Goal: Task Accomplishment & Management: Use online tool/utility

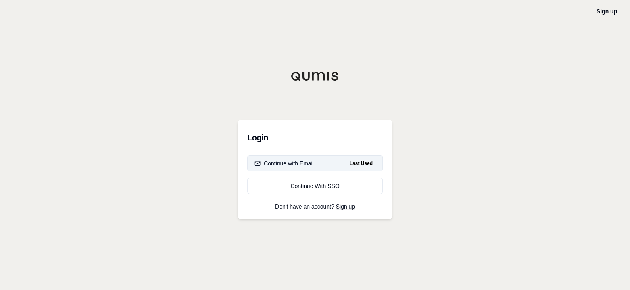
click at [291, 161] on div "Continue with Email" at bounding box center [284, 163] width 60 height 8
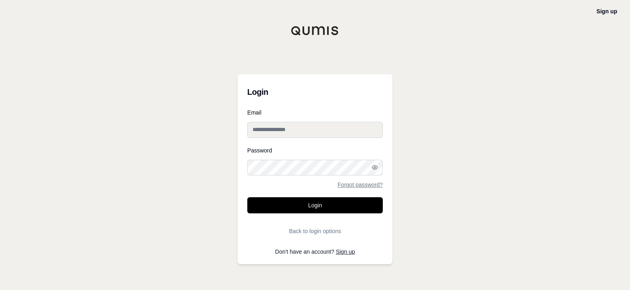
type input "**********"
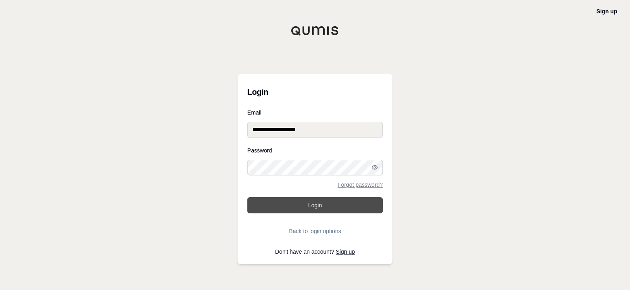
click at [315, 206] on button "Login" at bounding box center [315, 205] width 136 height 16
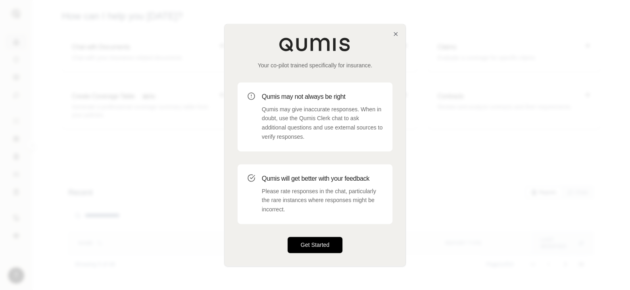
click at [317, 244] on button "Get Started" at bounding box center [315, 245] width 55 height 16
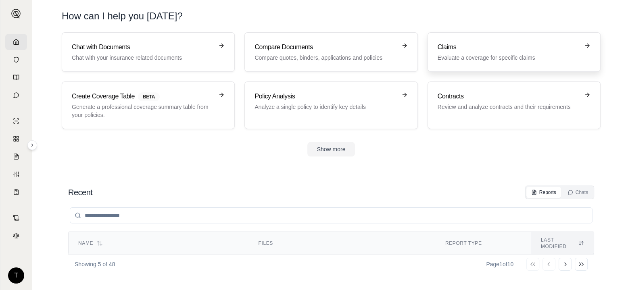
click at [451, 46] on h3 "Claims" at bounding box center [509, 47] width 142 height 10
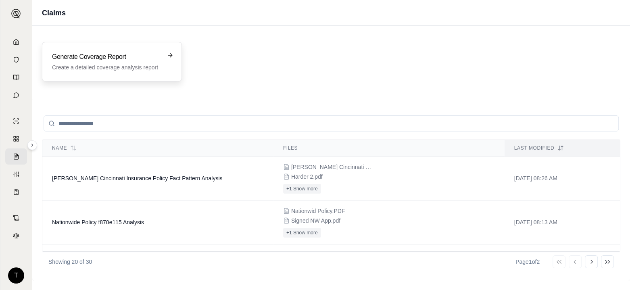
click at [93, 63] on div "Generate Coverage Report Create a detailed coverage analysis report" at bounding box center [106, 61] width 108 height 19
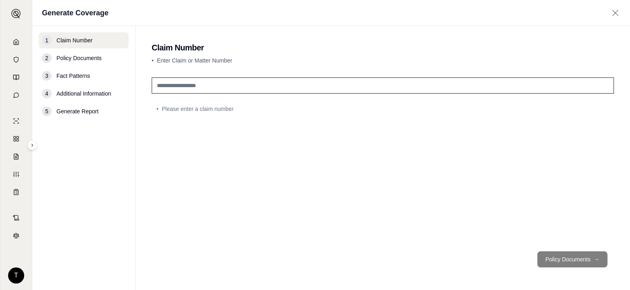
click at [170, 88] on input "text" at bounding box center [383, 85] width 462 height 16
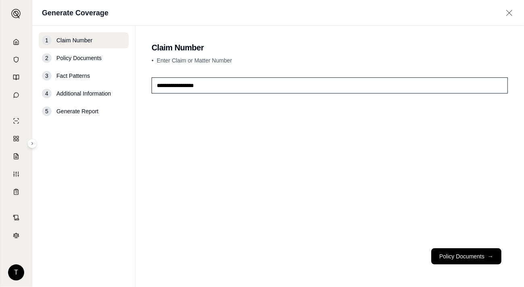
click at [210, 85] on input "**********" at bounding box center [330, 85] width 357 height 16
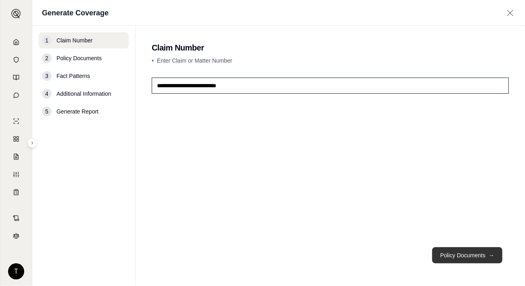
type input "**********"
click at [457, 253] on button "Policy Documents →" at bounding box center [467, 255] width 70 height 16
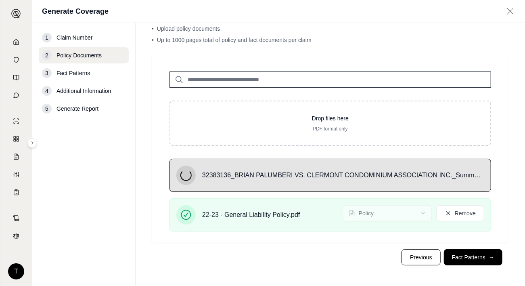
scroll to position [30, 0]
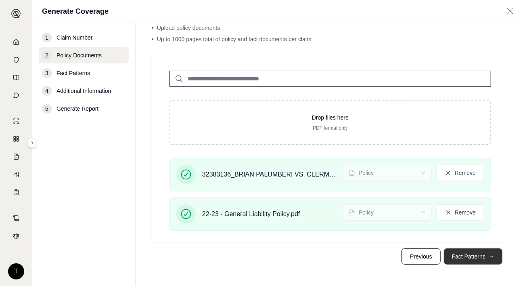
click at [461, 255] on button "Fact Patterns →" at bounding box center [473, 256] width 58 height 16
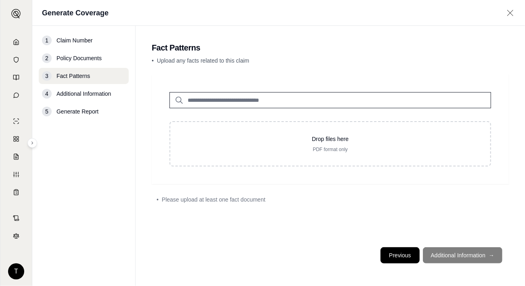
click at [403, 255] on button "Previous" at bounding box center [399, 255] width 39 height 16
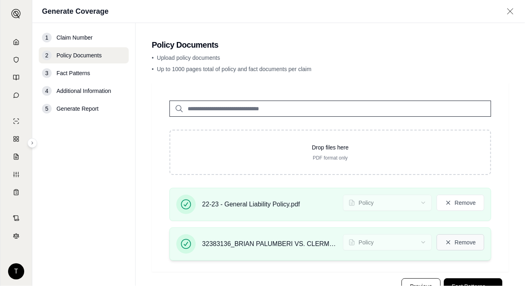
click at [462, 239] on button "Remove" at bounding box center [460, 242] width 48 height 16
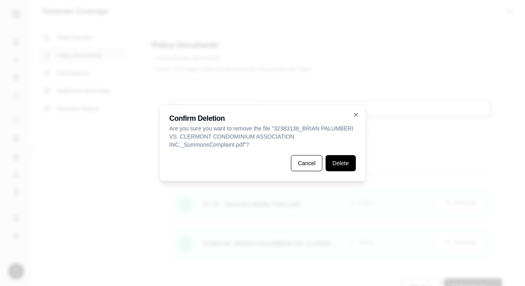
click at [345, 163] on button "Delete" at bounding box center [340, 163] width 30 height 16
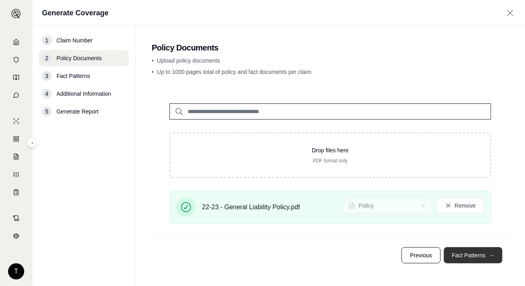
click at [474, 253] on button "Fact Patterns →" at bounding box center [473, 255] width 58 height 16
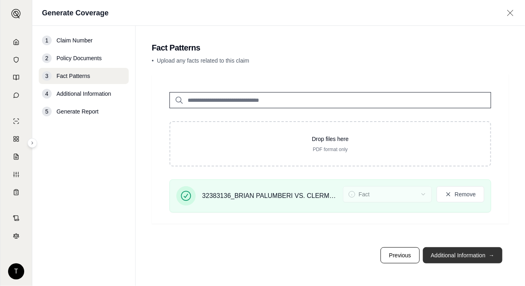
click at [460, 252] on button "Additional Information →" at bounding box center [462, 255] width 79 height 16
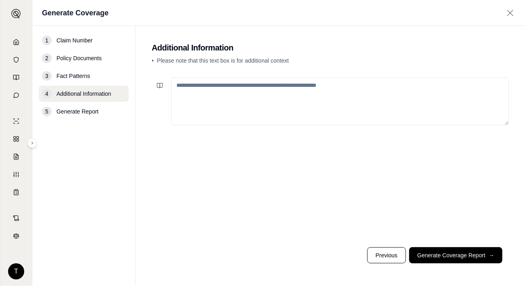
click at [185, 86] on textarea at bounding box center [340, 101] width 338 height 48
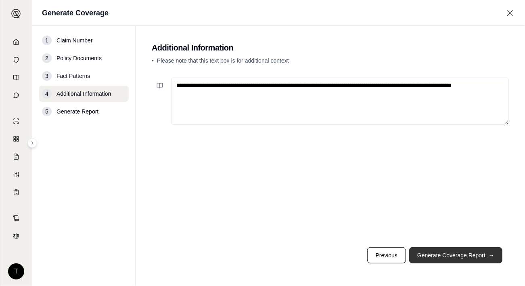
type textarea "**********"
click at [441, 255] on button "Generate Coverage Report →" at bounding box center [455, 255] width 93 height 16
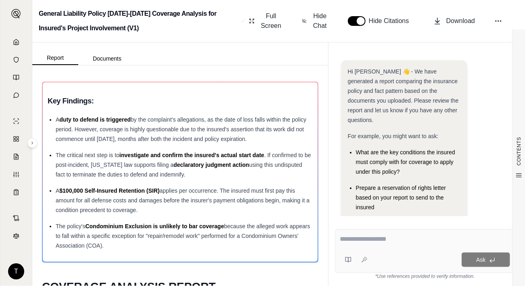
scroll to position [82, 0]
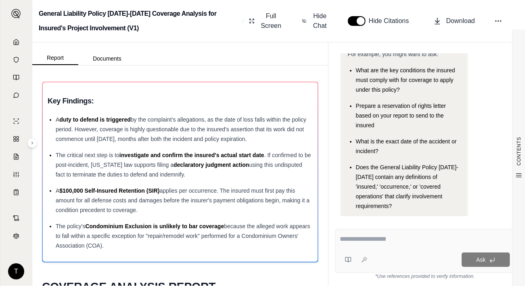
click at [364, 239] on textarea at bounding box center [425, 239] width 171 height 10
click at [96, 56] on button "Documents" at bounding box center [107, 58] width 58 height 13
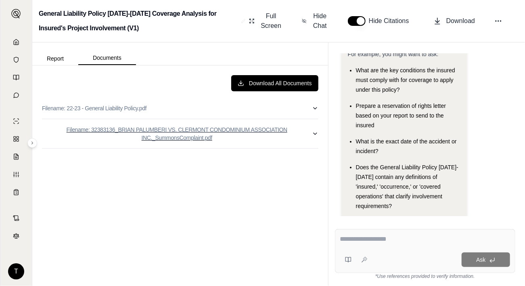
click at [109, 131] on p "Filename: 32383136_BRIAN PALUMBERI VS. CLERMONT CONDOMINIUM ASSOCIATION INC._Su…" at bounding box center [177, 133] width 270 height 16
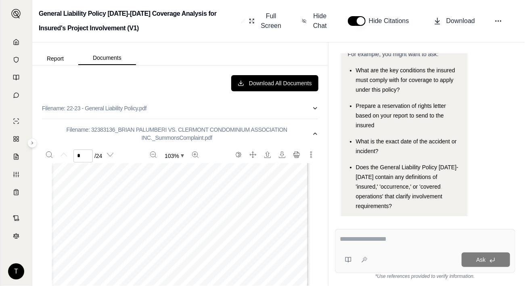
scroll to position [81, 0]
drag, startPoint x: 95, startPoint y: 198, endPoint x: 129, endPoint y: 206, distance: 35.6
click at [129, 206] on div "Filing # 232577212 E-Filed [DATE] 04:59:41 PM SERVED ON:_ blrl ,1~_.___ At: ey …" at bounding box center [180, 247] width 257 height 330
click at [100, 200] on span "LLC, ADVANCED ROOFING" at bounding box center [117, 200] width 62 height 6
drag, startPoint x: 92, startPoint y: 199, endPoint x: 108, endPoint y: 202, distance: 15.7
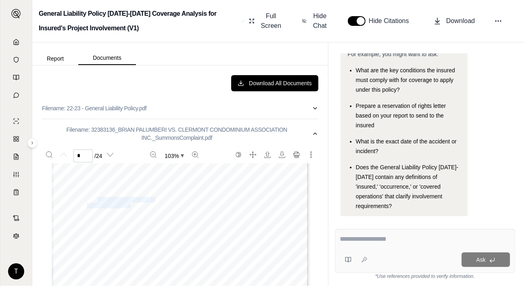
click at [124, 204] on div "Filing # 232577212 E-Filed [DATE] 04:59:41 PM SERVED ON:_ blrl ,1~_.___ At: ey …" at bounding box center [180, 247] width 257 height 330
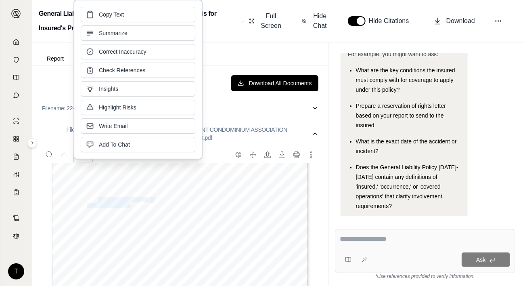
copy div "ADVANCED ROOFING & SHEETMETAL, LLC"
click at [352, 242] on textarea at bounding box center [425, 239] width 171 height 10
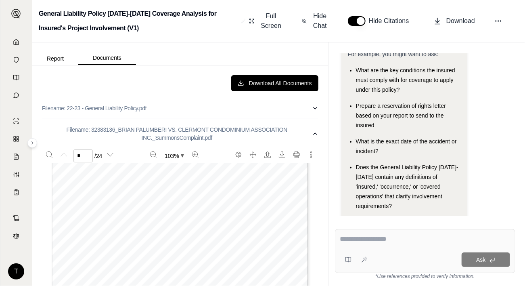
paste textarea "**********"
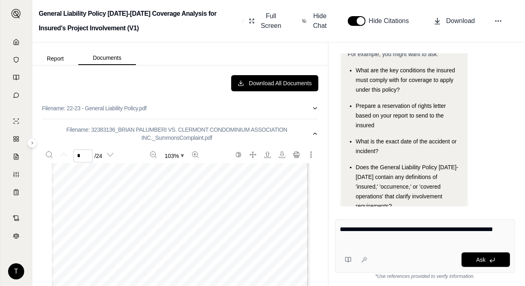
type textarea "**********"
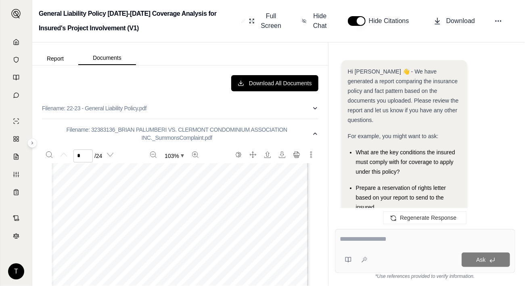
scroll to position [706, 0]
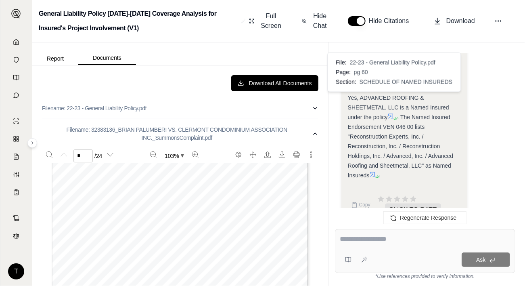
click at [392, 114] on icon at bounding box center [390, 116] width 5 height 5
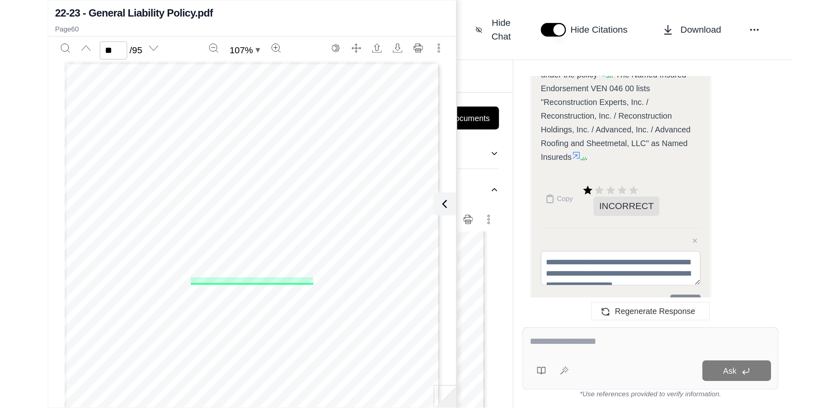
scroll to position [358, 0]
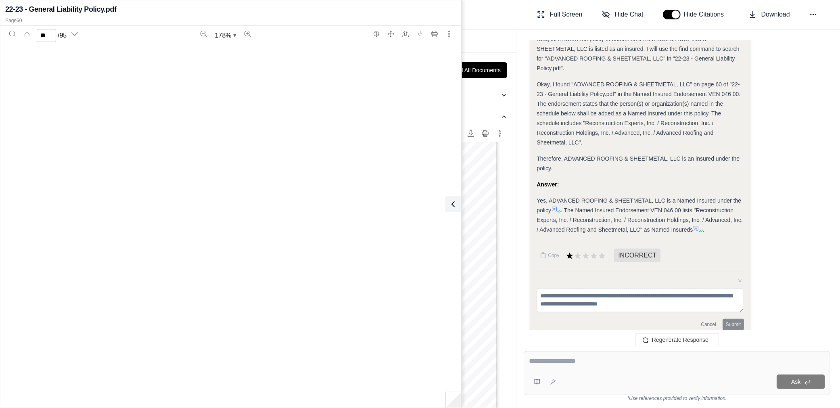
type input "**"
click at [547, 290] on textarea at bounding box center [677, 361] width 296 height 10
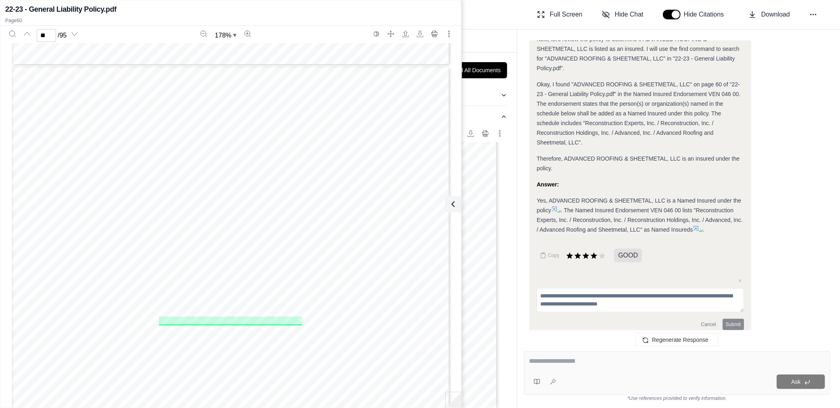
scroll to position [33516, 0]
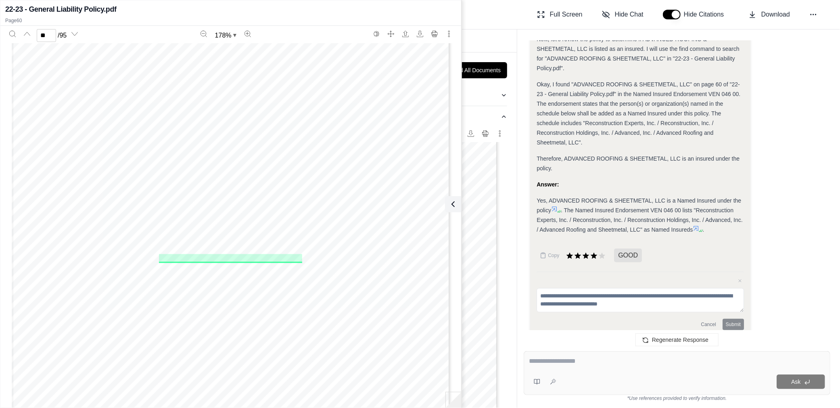
click at [544, 290] on textarea at bounding box center [677, 361] width 296 height 10
type textarea "**********"
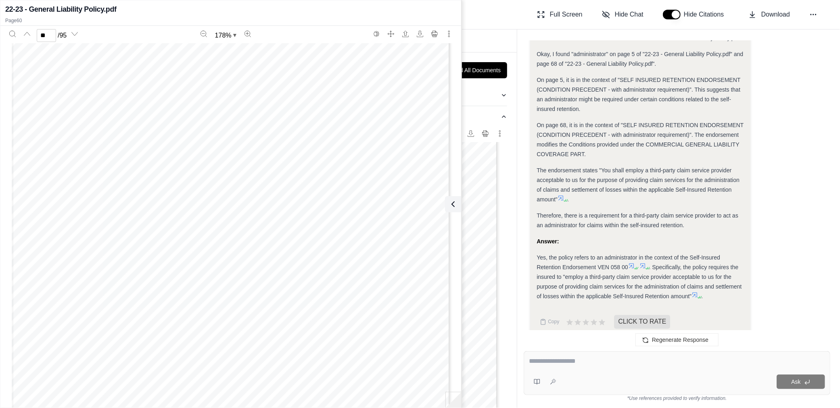
scroll to position [34201, 0]
type input "**"
click at [549, 290] on textarea at bounding box center [677, 361] width 296 height 10
type textarea "**********"
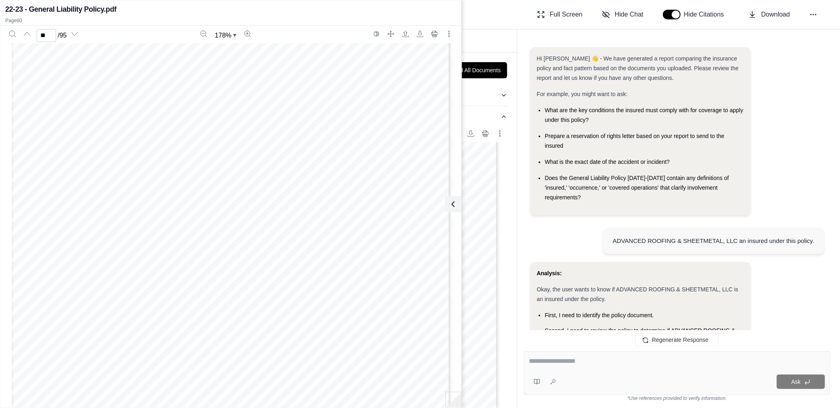
scroll to position [1187, 0]
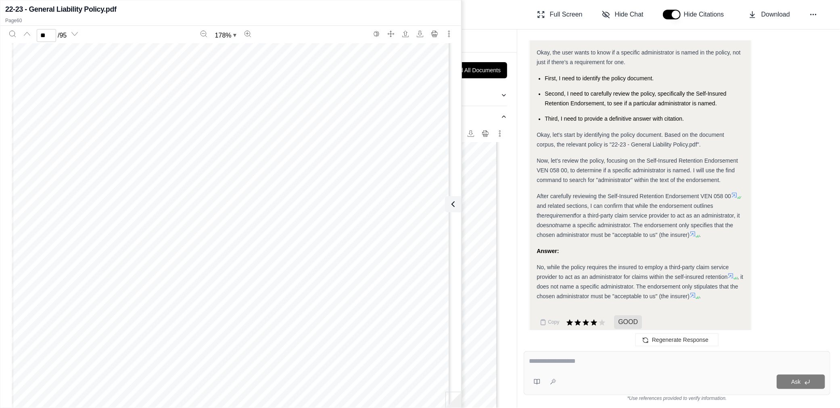
click at [481, 42] on div "Report Documents" at bounding box center [274, 40] width 484 height 23
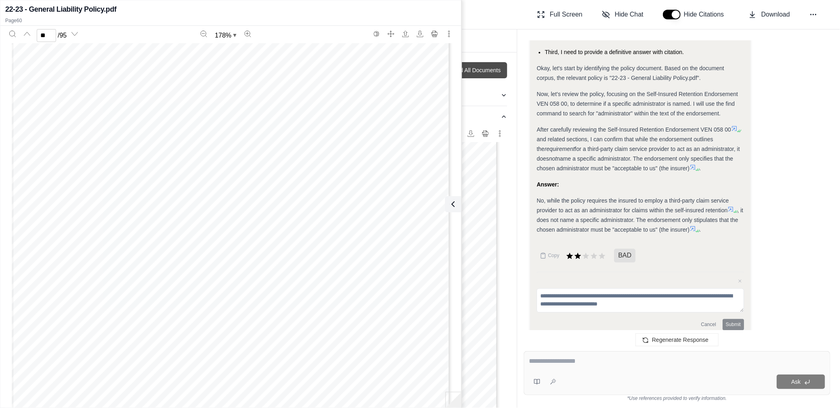
click at [476, 71] on button "Download All Documents" at bounding box center [463, 70] width 87 height 16
click at [630, 94] on div "Analysis: Okay, the user wants to know if a specific administrator is named in …" at bounding box center [677, 150] width 294 height 384
click at [449, 31] on icon "More actions" at bounding box center [448, 34] width 1 height 6
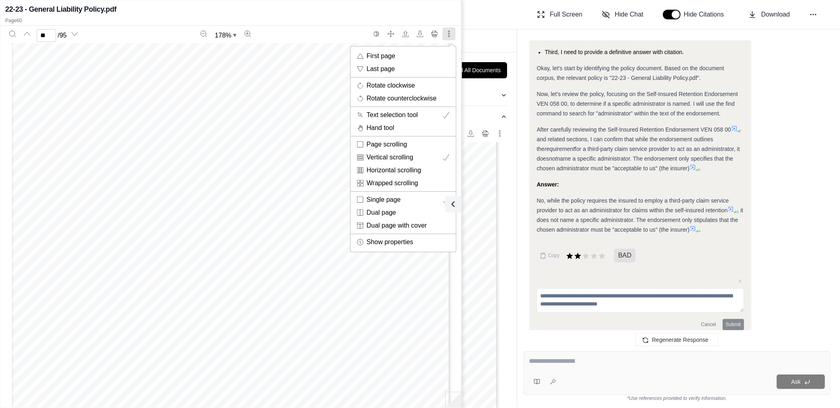
click at [473, 290] on div at bounding box center [420, 204] width 840 height 408
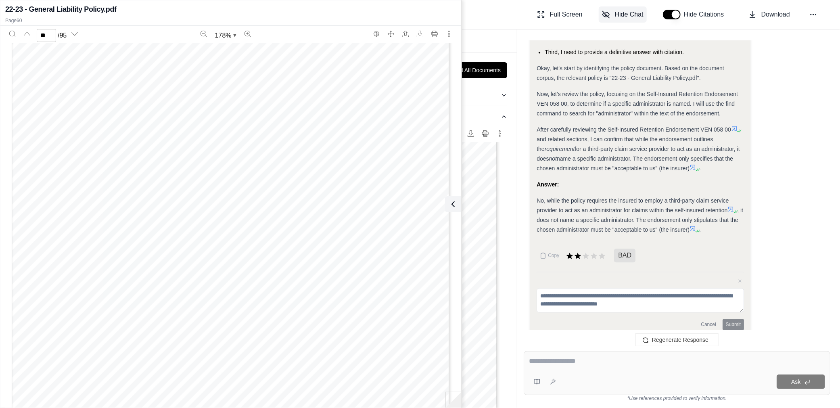
click at [620, 12] on span "Hide Chat" at bounding box center [629, 15] width 29 height 10
click at [630, 12] on span "Hide Chat" at bounding box center [629, 15] width 29 height 10
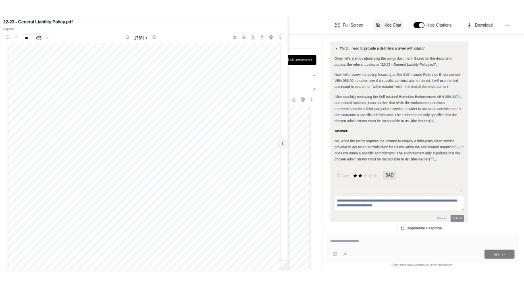
scroll to position [0, 0]
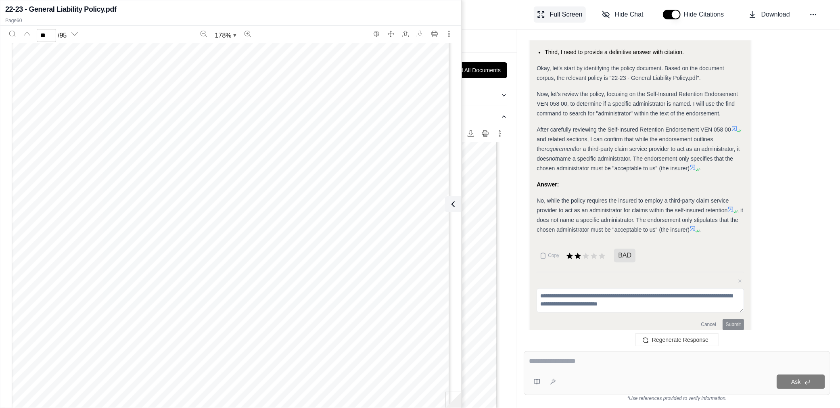
click at [561, 13] on body "T General Liability Policy [DATE]-[DATE] Coverage Analysis for Insured's Projec…" at bounding box center [420, 204] width 840 height 408
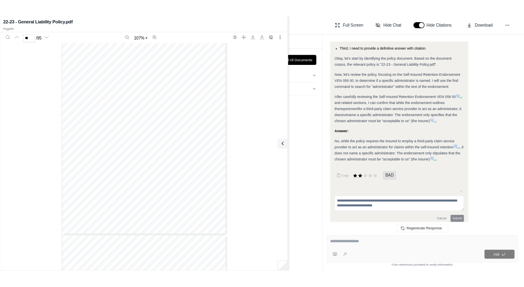
scroll to position [29563, 0]
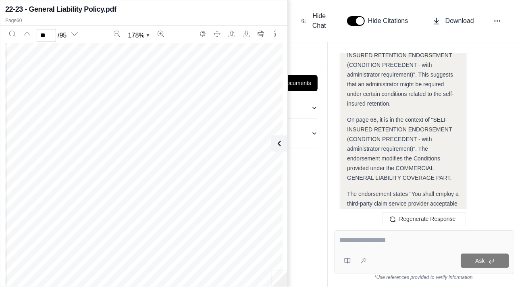
type input "**"
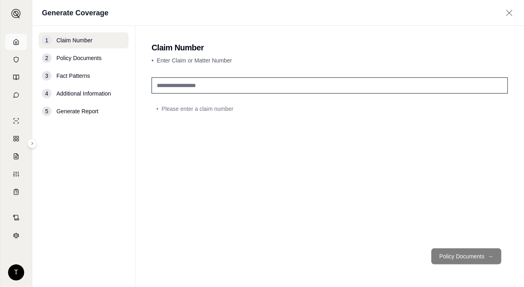
click at [17, 44] on polyline at bounding box center [16, 43] width 2 height 3
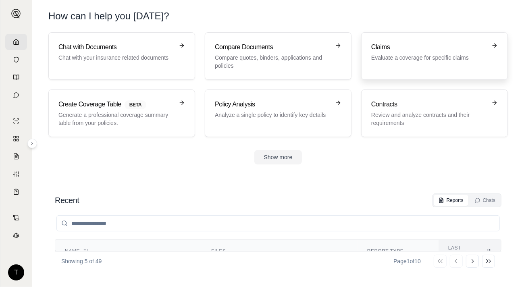
click at [430, 67] on div "Claims Evaluate a coverage for specific claims" at bounding box center [434, 55] width 127 height 27
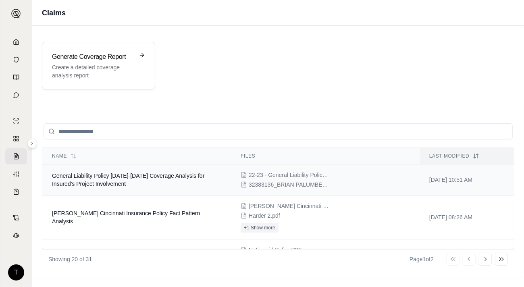
click at [111, 184] on td "General Liability Policy [DATE]-[DATE] Coverage Analysis for Insured's Project …" at bounding box center [136, 180] width 189 height 31
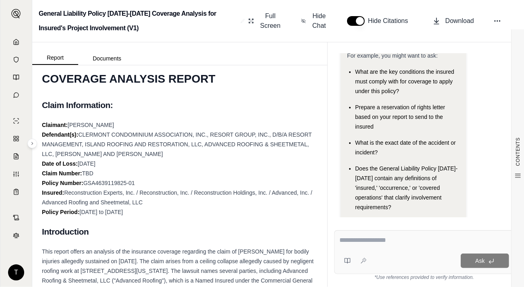
scroll to position [202, 0]
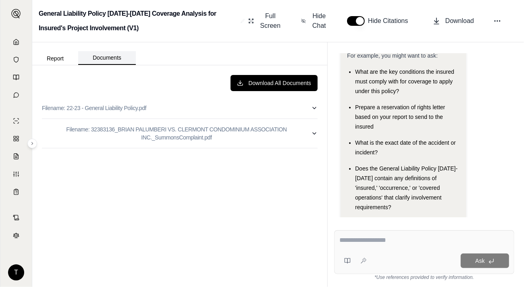
click at [114, 55] on button "Documents" at bounding box center [107, 58] width 58 height 14
click at [93, 110] on p "Filename: 22-23 - General Liability Policy.pdf" at bounding box center [94, 108] width 104 height 8
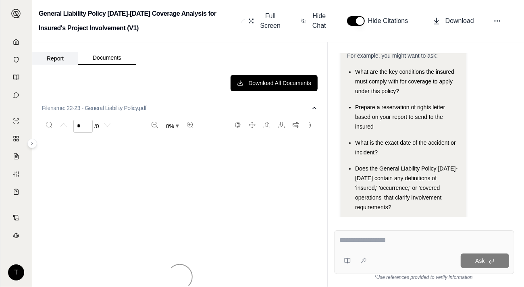
click at [54, 58] on button "Report" at bounding box center [55, 58] width 46 height 13
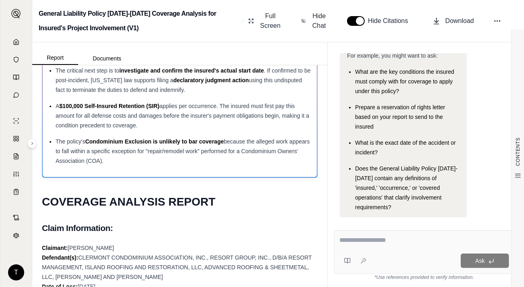
scroll to position [0, 0]
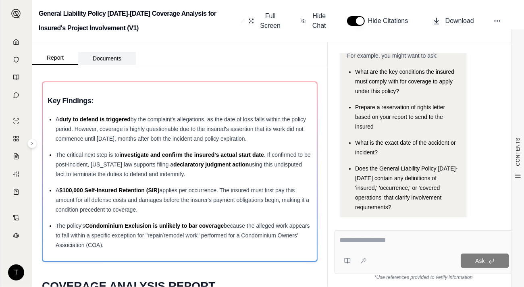
click at [106, 57] on button "Documents" at bounding box center [107, 58] width 58 height 13
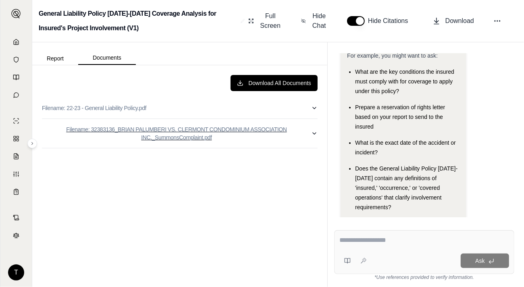
click at [125, 132] on p "Filename: 32383136_BRIAN PALUMBERI VS. CLERMONT CONDOMINIUM ASSOCIATION INC._Su…" at bounding box center [176, 133] width 269 height 16
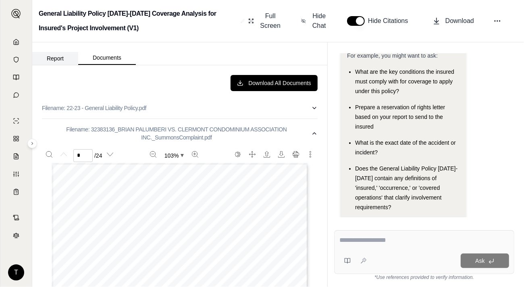
click at [57, 56] on button "Report" at bounding box center [55, 58] width 46 height 13
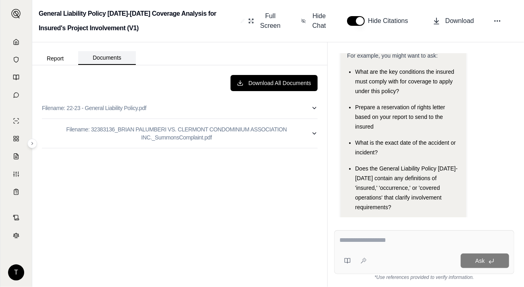
click at [103, 57] on button "Documents" at bounding box center [107, 58] width 58 height 14
click at [167, 134] on p "Filename: 32383136_BRIAN PALUMBERI VS. CLERMONT CONDOMINIUM ASSOCIATION INC._Su…" at bounding box center [176, 133] width 269 height 16
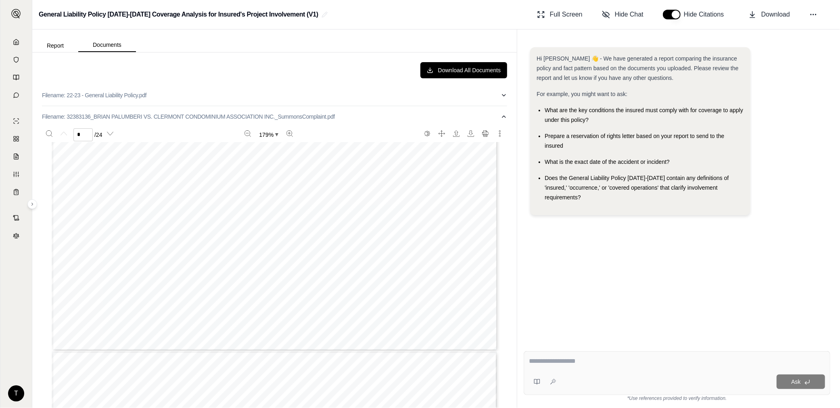
scroll to position [524, 0]
type input "*"
